Goal: Find specific page/section: Find specific page/section

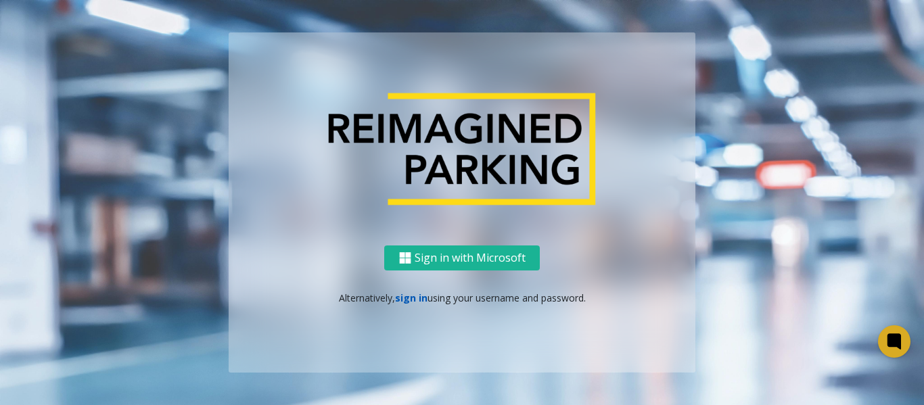
click at [406, 298] on link "sign in" at bounding box center [411, 298] width 32 height 13
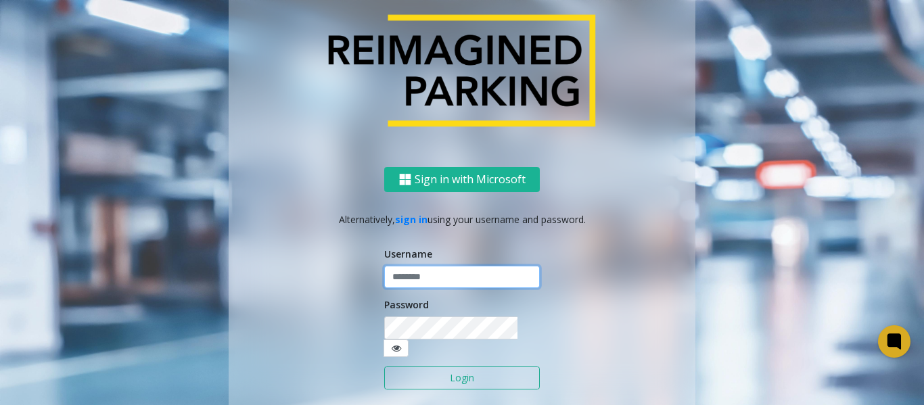
type input "*******"
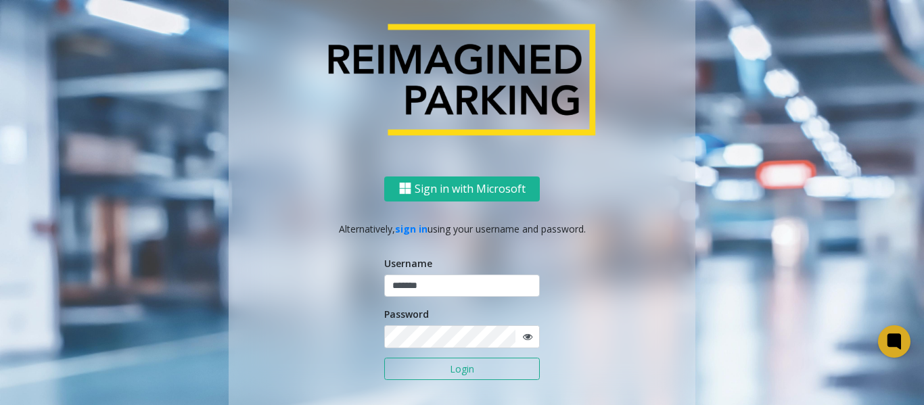
click at [435, 367] on button "Login" at bounding box center [462, 369] width 156 height 23
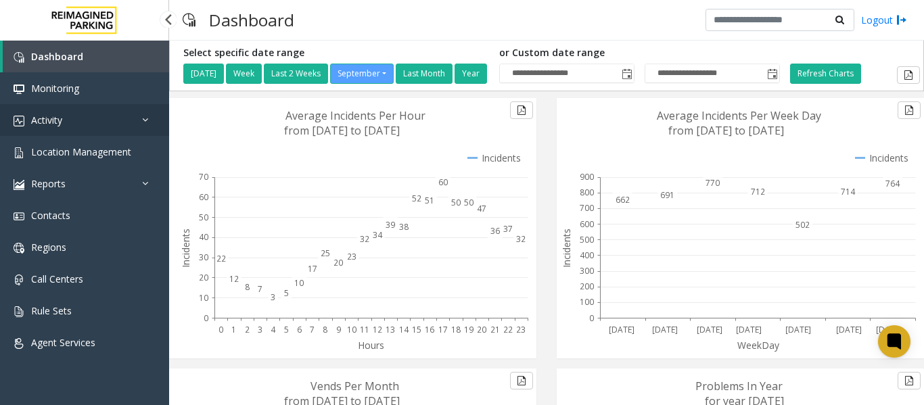
click at [49, 123] on span "Activity" at bounding box center [46, 120] width 31 height 13
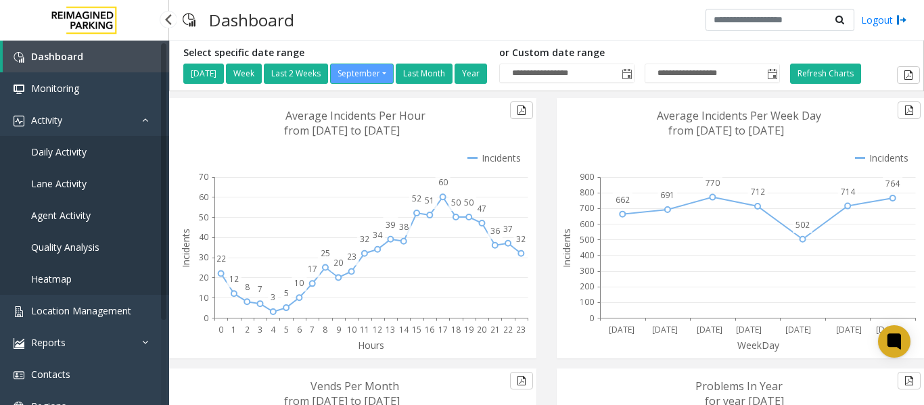
click at [81, 152] on span "Daily Activity" at bounding box center [58, 151] width 55 height 13
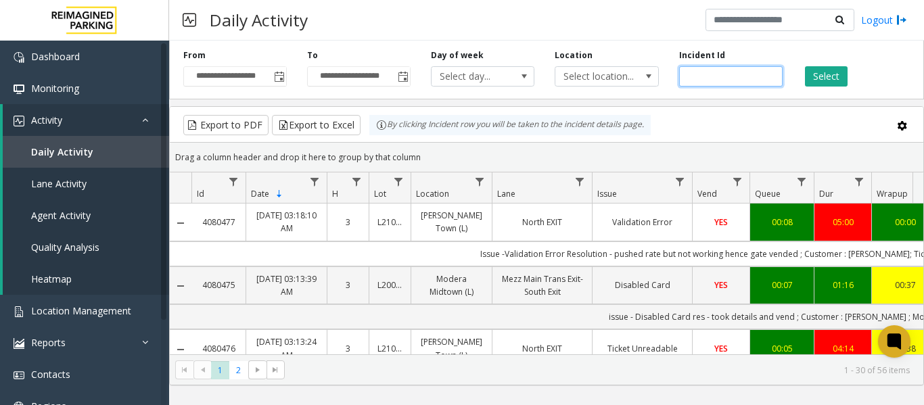
click at [713, 75] on input "number" at bounding box center [731, 76] width 104 height 20
paste input "*******"
click at [817, 74] on button "Select" at bounding box center [826, 76] width 43 height 20
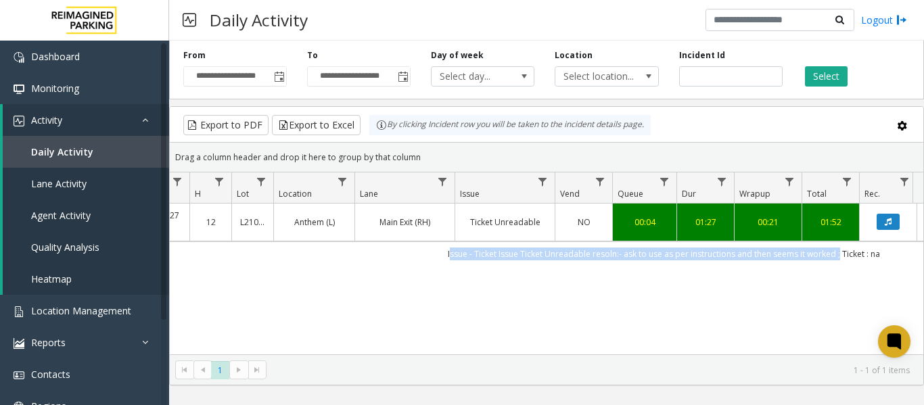
scroll to position [0, 294]
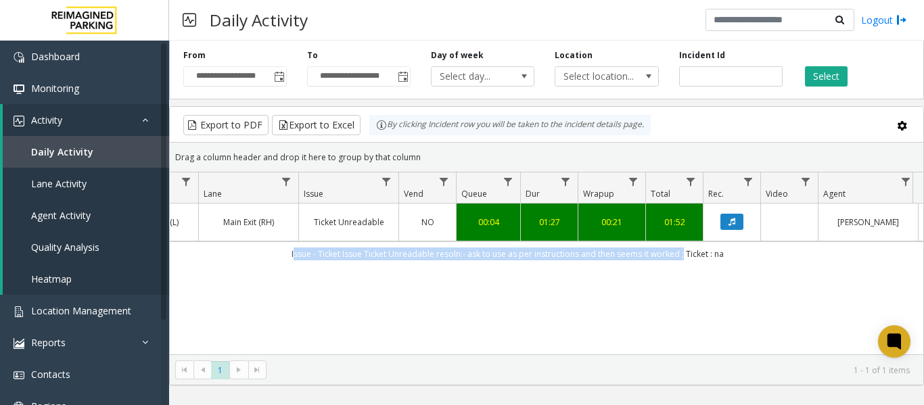
drag, startPoint x: 551, startPoint y: 258, endPoint x: 922, endPoint y: 254, distance: 370.8
click at [922, 254] on div "4079845 Sep 17, 2025 12:19:27 PM 12 L21086500 Anthem (L) Main Exit (RH) Ticket …" at bounding box center [547, 288] width 754 height 169
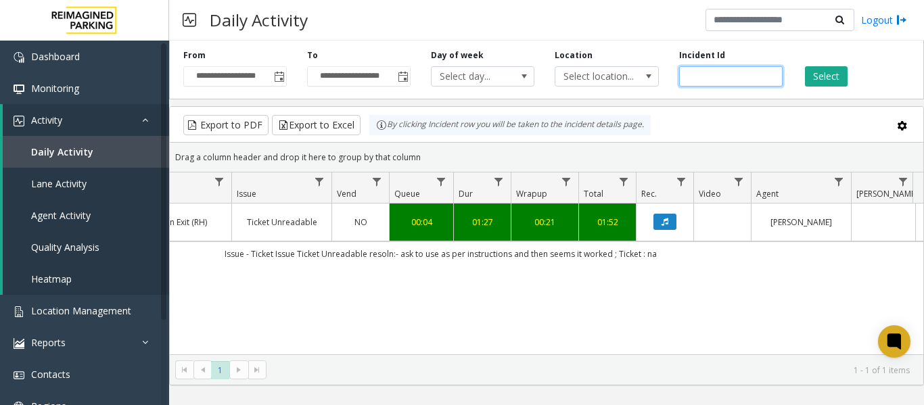
drag, startPoint x: 748, startPoint y: 71, endPoint x: 517, endPoint y: 93, distance: 231.8
click at [517, 93] on div "**********" at bounding box center [546, 67] width 755 height 64
paste input "number"
type input "*******"
click at [823, 77] on button "Select" at bounding box center [826, 76] width 43 height 20
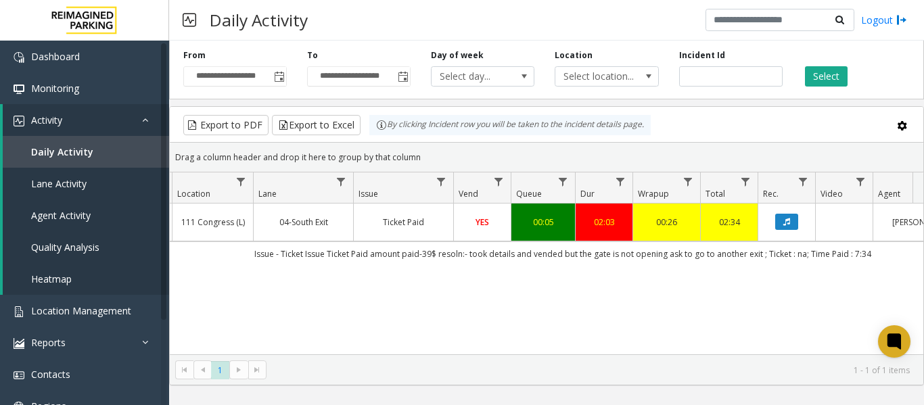
scroll to position [0, 166]
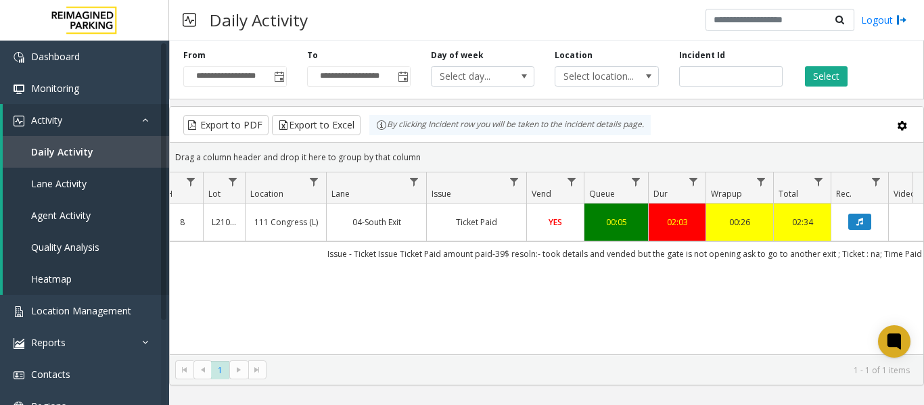
drag, startPoint x: 783, startPoint y: 254, endPoint x: 171, endPoint y: 258, distance: 611.8
click at [171, 258] on td "Issue - Ticket Issue Ticket Paid amount paid-39$ resoln:- took details and vend…" at bounding box center [636, 254] width 1220 height 24
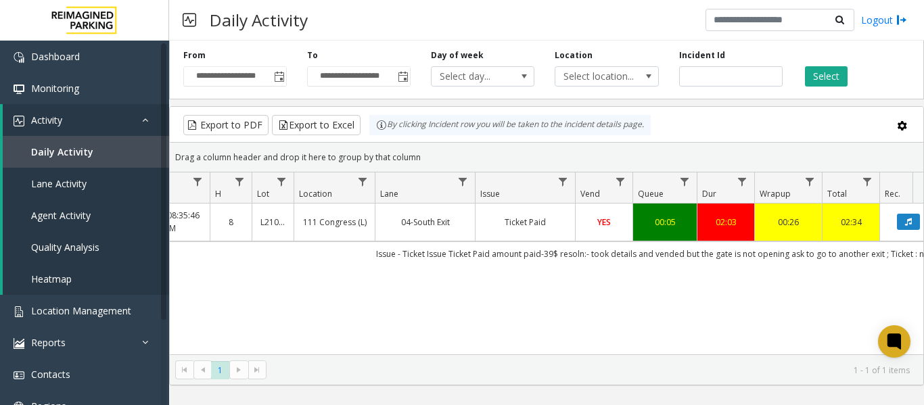
click at [355, 266] on div "4079742 Sep 17, 2025 08:35:46 AM 8 L21066000 111 Congress (L) 04-South Exit Tic…" at bounding box center [547, 288] width 754 height 169
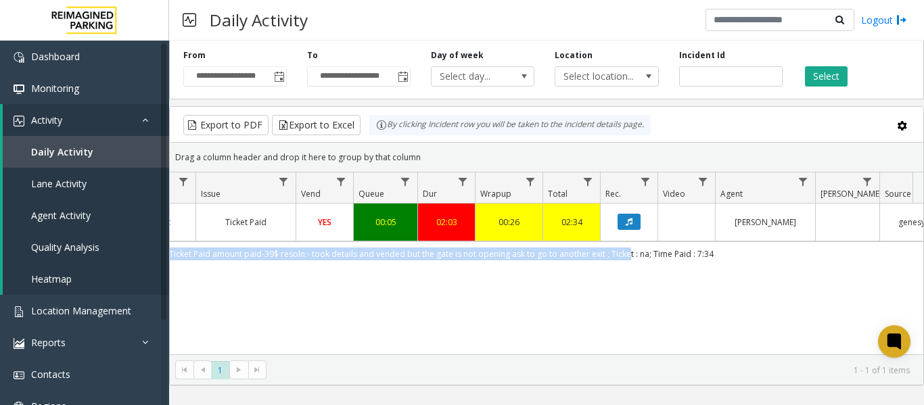
scroll to position [0, 498]
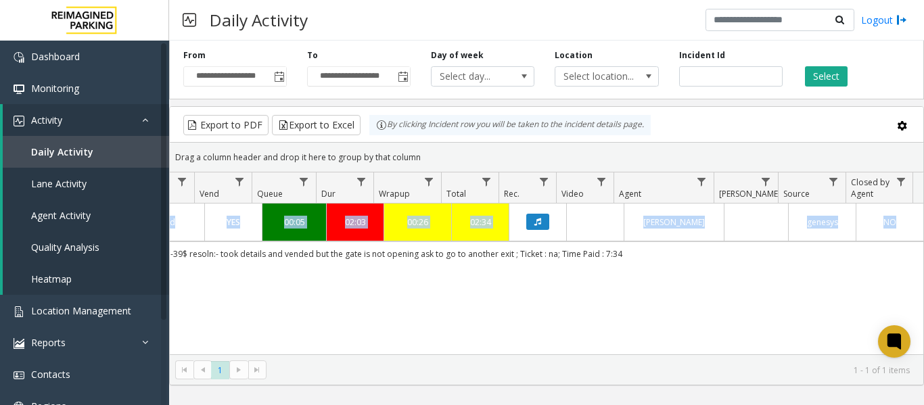
drag, startPoint x: 371, startPoint y: 256, endPoint x: 928, endPoint y: 256, distance: 557.6
click at [924, 256] on html "**********" at bounding box center [462, 202] width 924 height 405
click at [653, 255] on td "Issue - Ticket Issue Ticket Paid amount paid-39$ resoln:- took details and vend…" at bounding box center [314, 254] width 1220 height 24
click at [634, 252] on td "Issue - Ticket Issue Ticket Paid amount paid-39$ resoln:- took details and vend…" at bounding box center [314, 254] width 1220 height 24
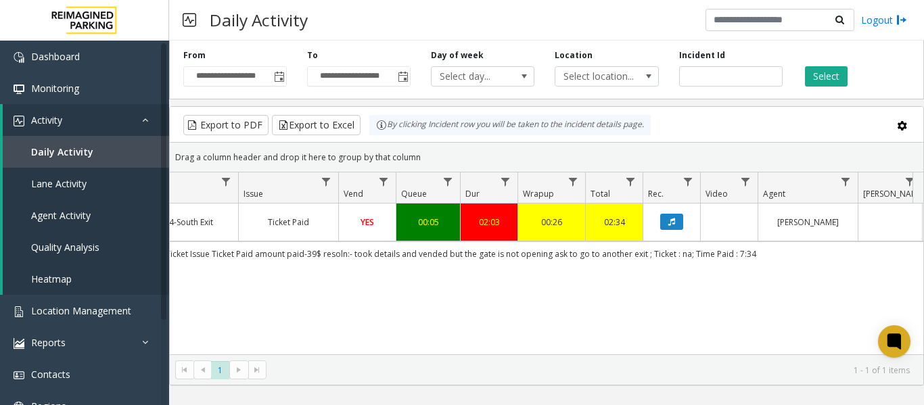
scroll to position [0, 273]
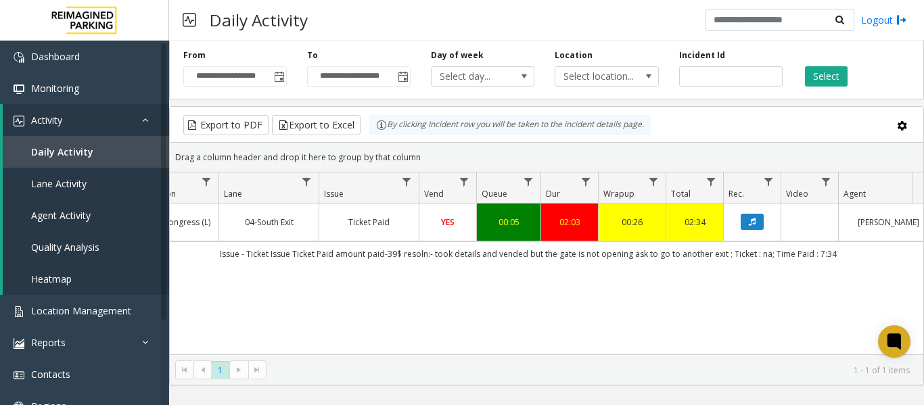
drag, startPoint x: 628, startPoint y: 248, endPoint x: 181, endPoint y: 263, distance: 446.9
click at [181, 263] on td "Issue - Ticket Issue Ticket Paid amount paid-39$ resoln:- took details and vend…" at bounding box center [528, 254] width 1220 height 24
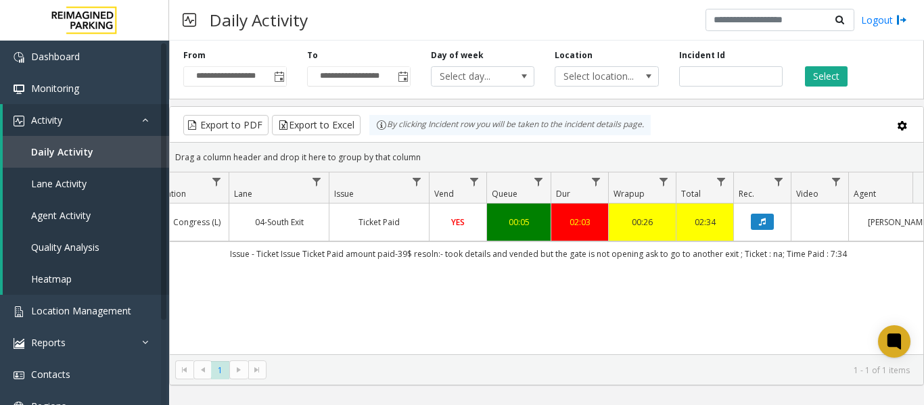
drag, startPoint x: 244, startPoint y: 311, endPoint x: 258, endPoint y: 306, distance: 14.3
click at [245, 310] on div "4079742 Sep 17, 2025 08:35:46 AM 8 L21066000 111 Congress (L) 04-South Exit Tic…" at bounding box center [547, 288] width 754 height 169
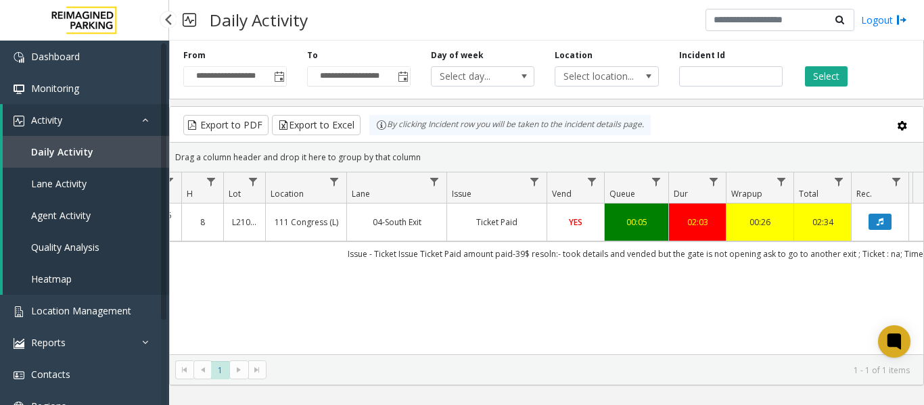
scroll to position [0, 0]
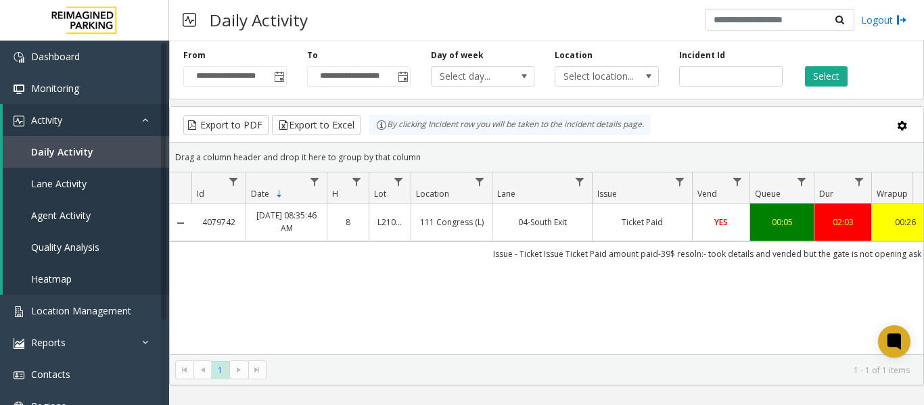
drag, startPoint x: 864, startPoint y: 249, endPoint x: 194, endPoint y: 260, distance: 670.0
click at [194, 260] on td "Issue - Ticket Issue Ticket Paid amount paid-39$ resoln:- took details and vend…" at bounding box center [802, 254] width 1220 height 24
click at [424, 279] on div "4079742 Sep 17, 2025 08:35:46 AM 8 L21066000 111 Congress (L) 04-South Exit Tic…" at bounding box center [547, 288] width 754 height 169
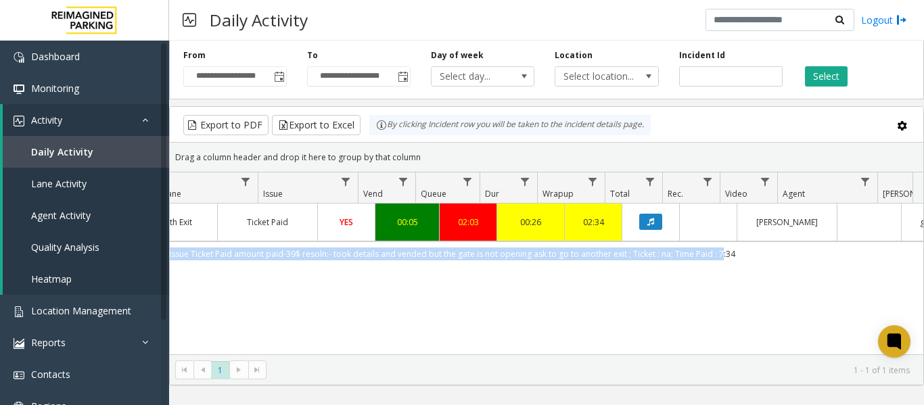
scroll to position [0, 476]
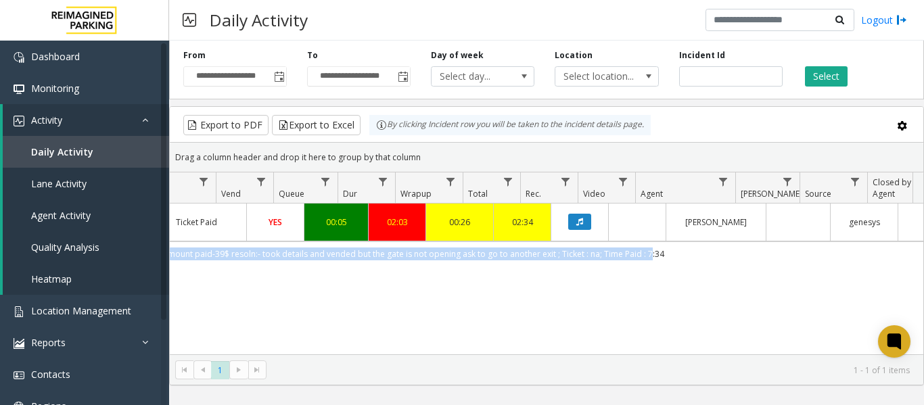
drag, startPoint x: 466, startPoint y: 256, endPoint x: 909, endPoint y: 248, distance: 444.0
click at [909, 248] on td "Issue - Ticket Issue Ticket Paid amount paid-39$ resoln:- took details and vend…" at bounding box center [356, 254] width 1220 height 24
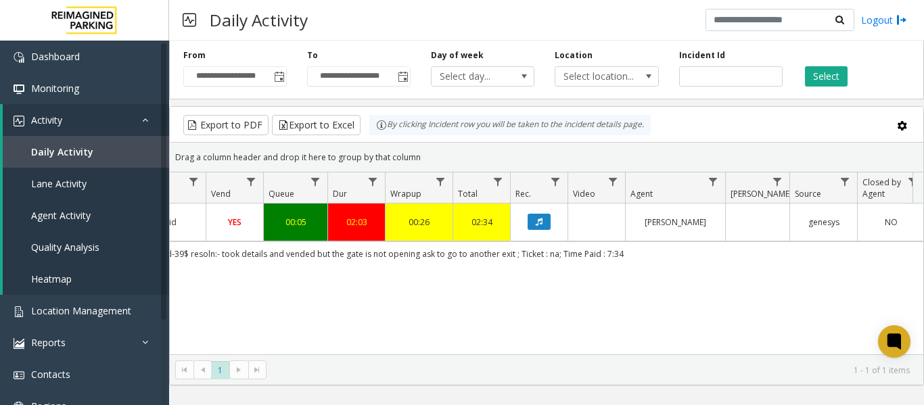
click at [685, 273] on div "4079742 Sep 17, 2025 08:35:46 AM 8 L21066000 111 Congress (L) 04-South Exit Tic…" at bounding box center [547, 288] width 754 height 169
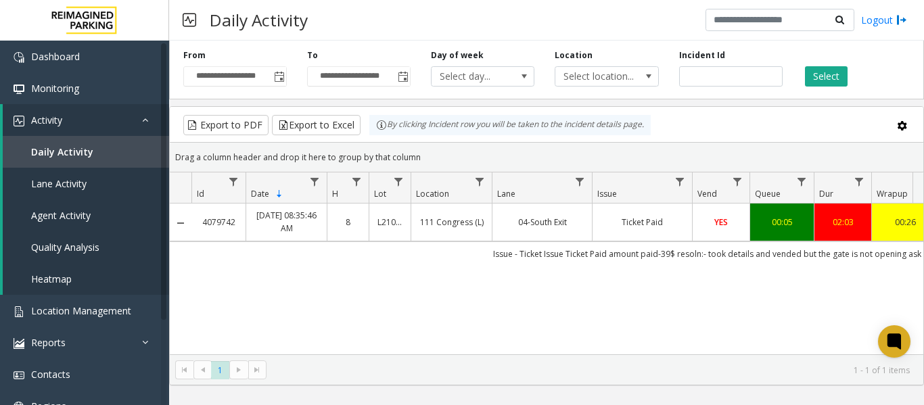
drag, startPoint x: 679, startPoint y: 250, endPoint x: 238, endPoint y: 263, distance: 441.4
click at [238, 263] on td "Issue - Ticket Issue Ticket Paid amount paid-39$ resoln:- took details and vend…" at bounding box center [802, 254] width 1220 height 24
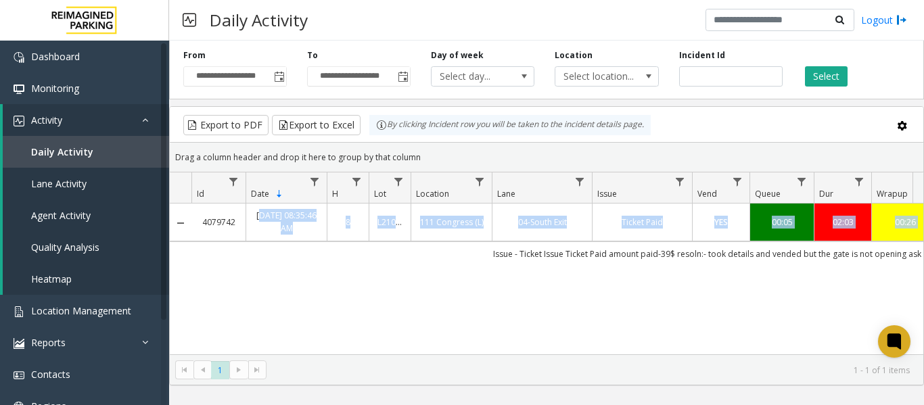
drag, startPoint x: 258, startPoint y: 207, endPoint x: 322, endPoint y: 246, distance: 74.7
click at [322, 246] on tbody "4079742 Sep 17, 2025 08:35:46 AM 8 L21066000 111 Congress (L) 04-South Exit Tic…" at bounding box center [791, 235] width 1242 height 62
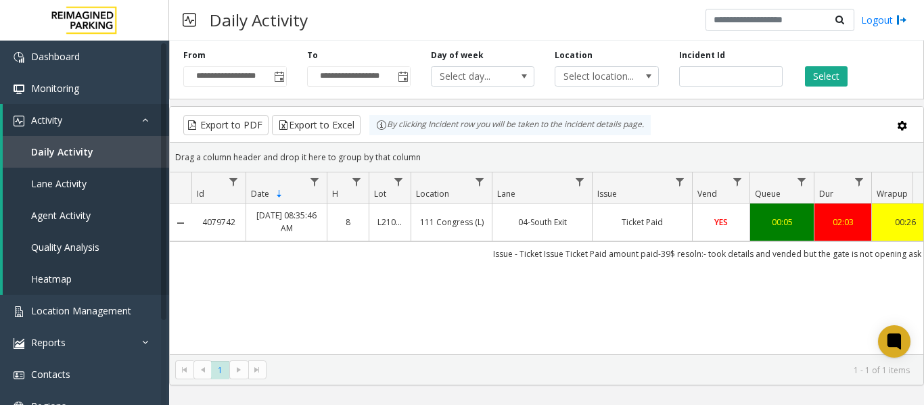
click at [372, 276] on div "4079742 Sep 17, 2025 08:35:46 AM 8 L21066000 111 Congress (L) 04-South Exit Tic…" at bounding box center [547, 288] width 754 height 169
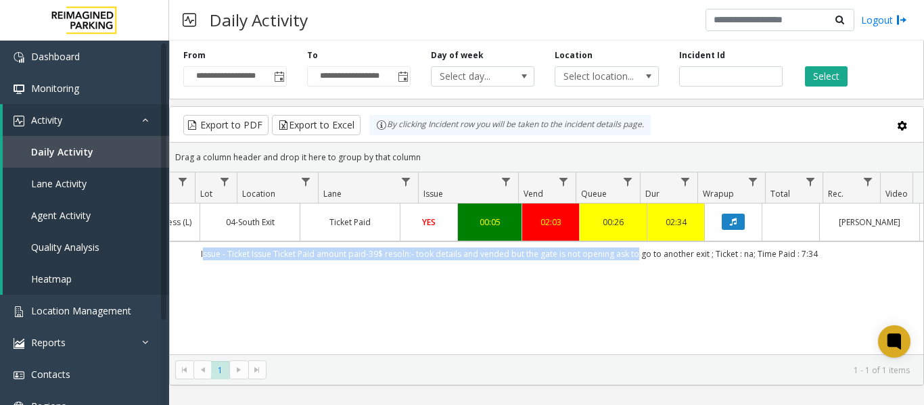
scroll to position [0, 411]
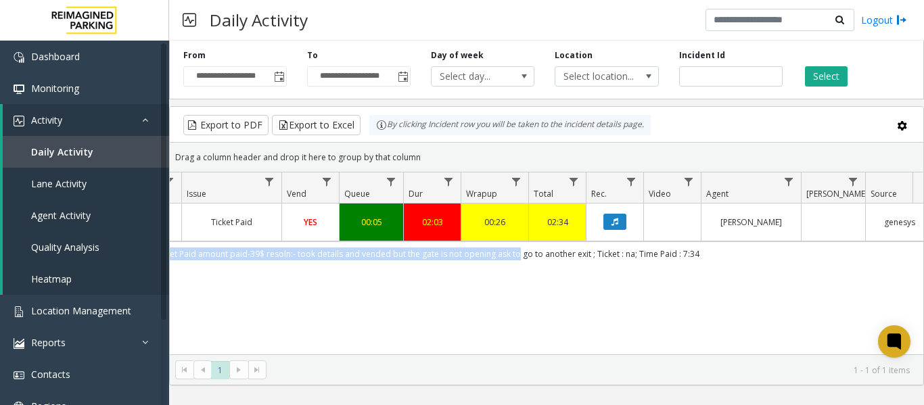
drag, startPoint x: 475, startPoint y: 250, endPoint x: 916, endPoint y: 251, distance: 441.2
click at [916, 251] on div "4079742 Sep 17, 2025 08:35:46 AM 8 L21066000 111 Congress (L) 04-South Exit Tic…" at bounding box center [547, 288] width 754 height 169
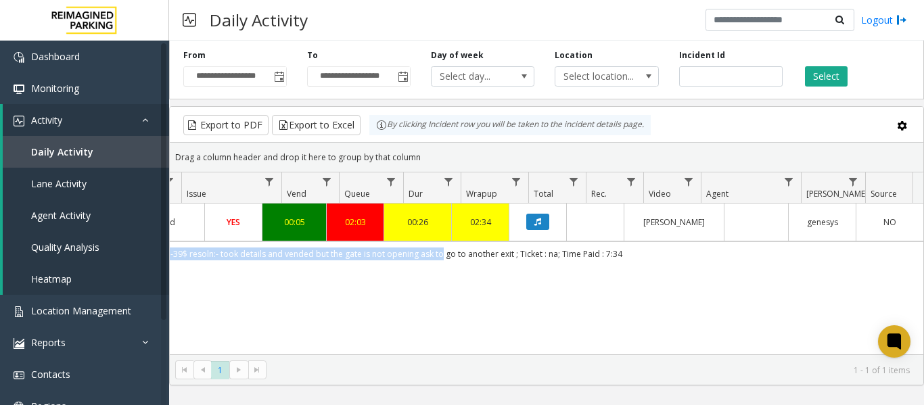
scroll to position [0, 495]
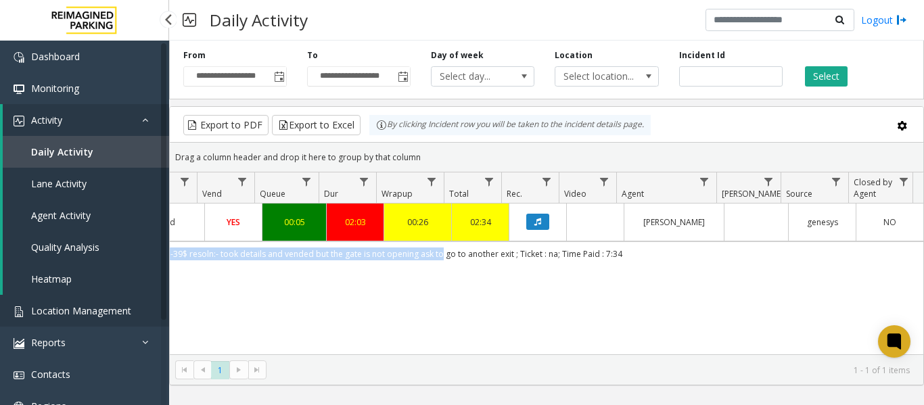
click at [43, 311] on span "Location Management" at bounding box center [81, 311] width 100 height 13
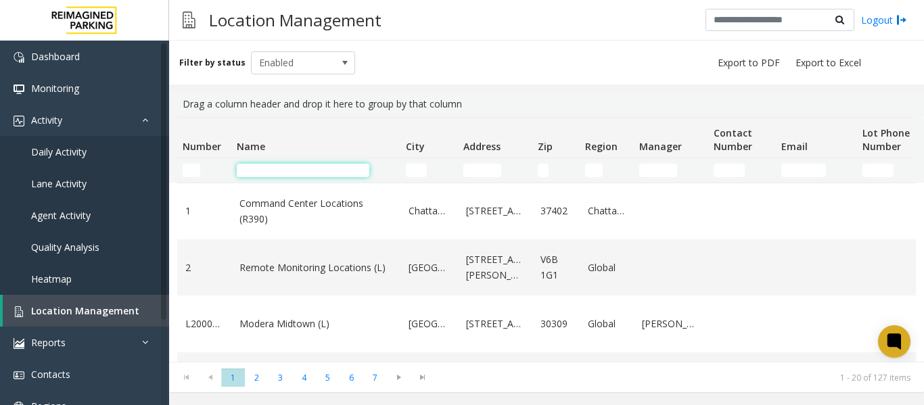
click at [258, 166] on input "Name Filter" at bounding box center [303, 171] width 133 height 14
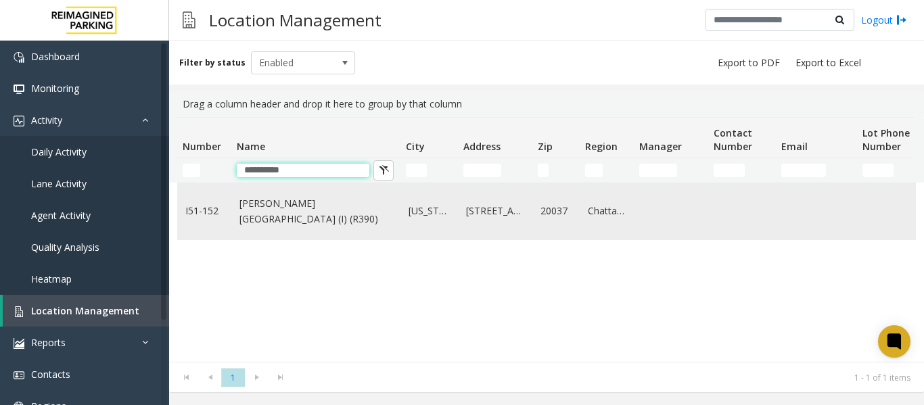
type input "*********"
click at [225, 210] on td "I51-152" at bounding box center [204, 211] width 54 height 56
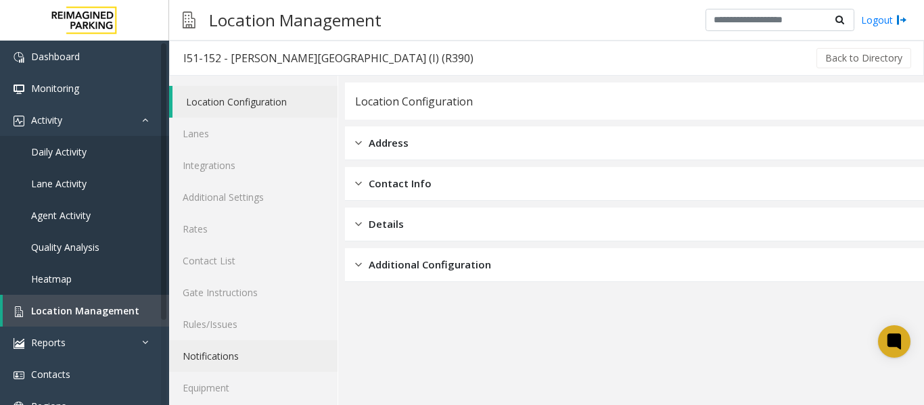
scroll to position [41, 0]
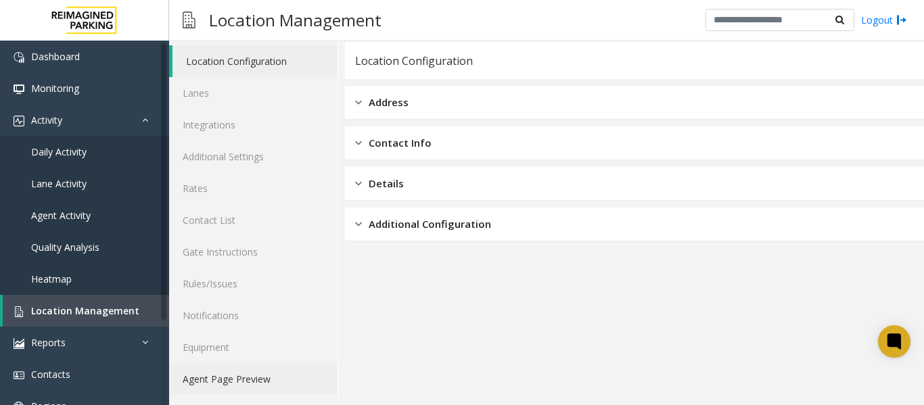
click at [238, 378] on link "Agent Page Preview" at bounding box center [253, 379] width 168 height 32
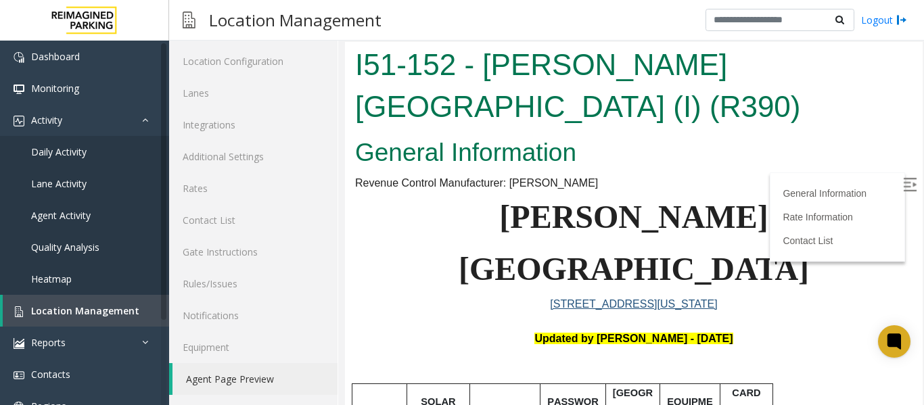
scroll to position [203, 0]
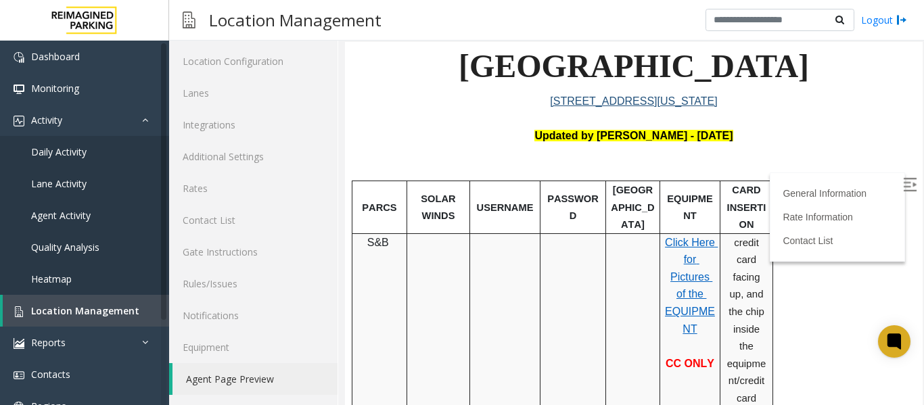
click at [903, 180] on img at bounding box center [910, 185] width 14 height 14
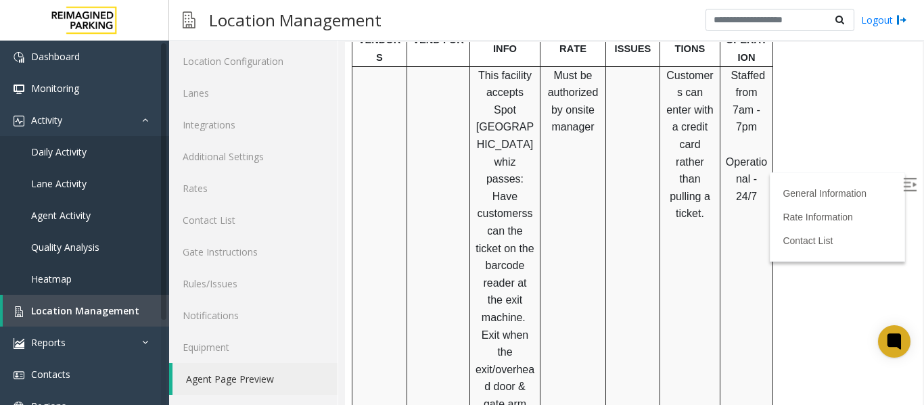
scroll to position [1218, 0]
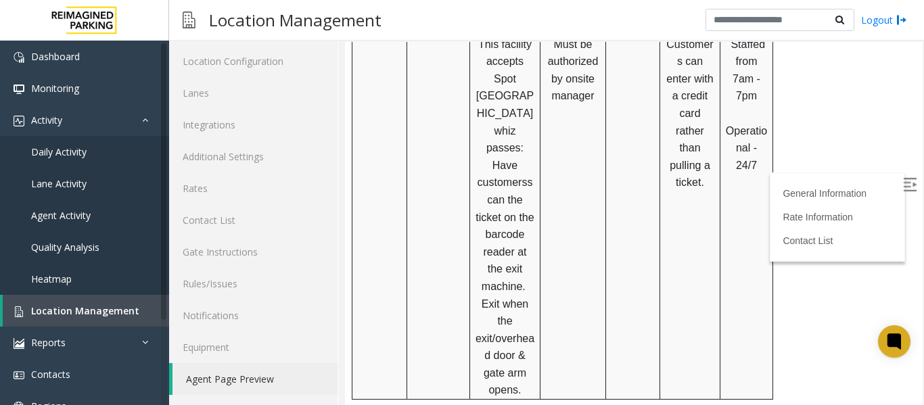
drag, startPoint x: 357, startPoint y: 245, endPoint x: 884, endPoint y: 259, distance: 526.7
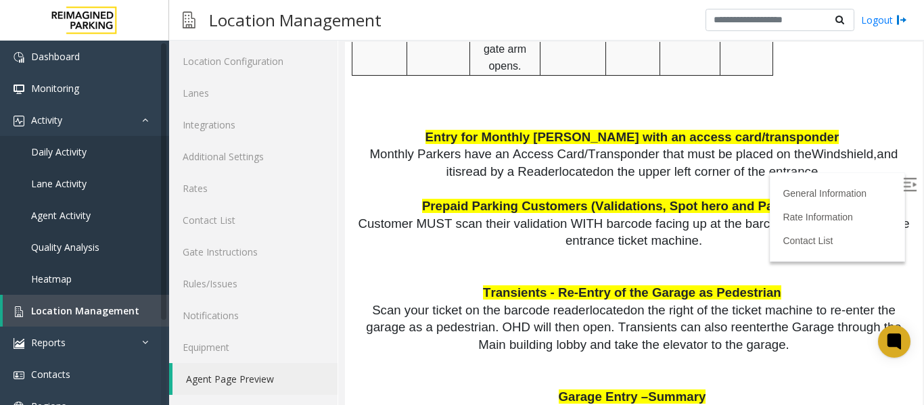
scroll to position [1556, 0]
